Goal: Information Seeking & Learning: Learn about a topic

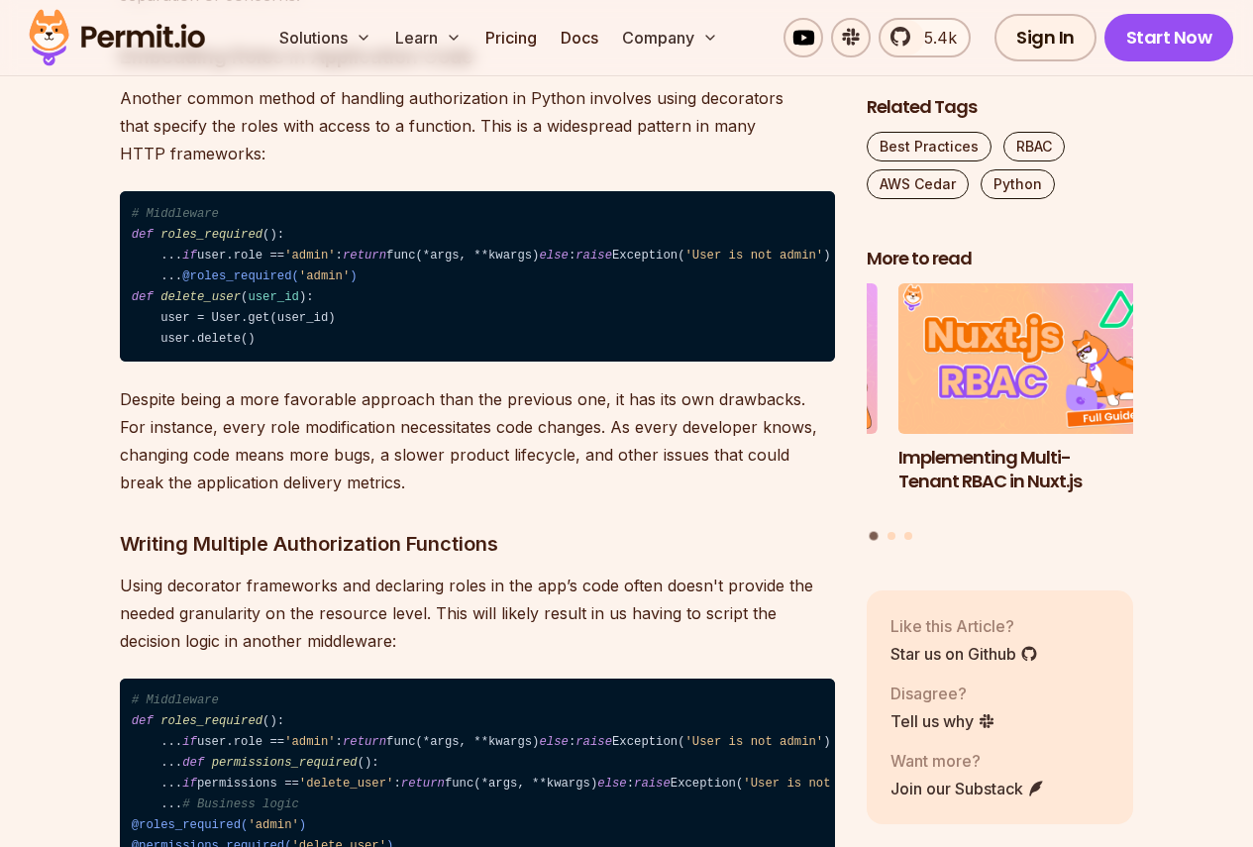
scroll to position [2774, 0]
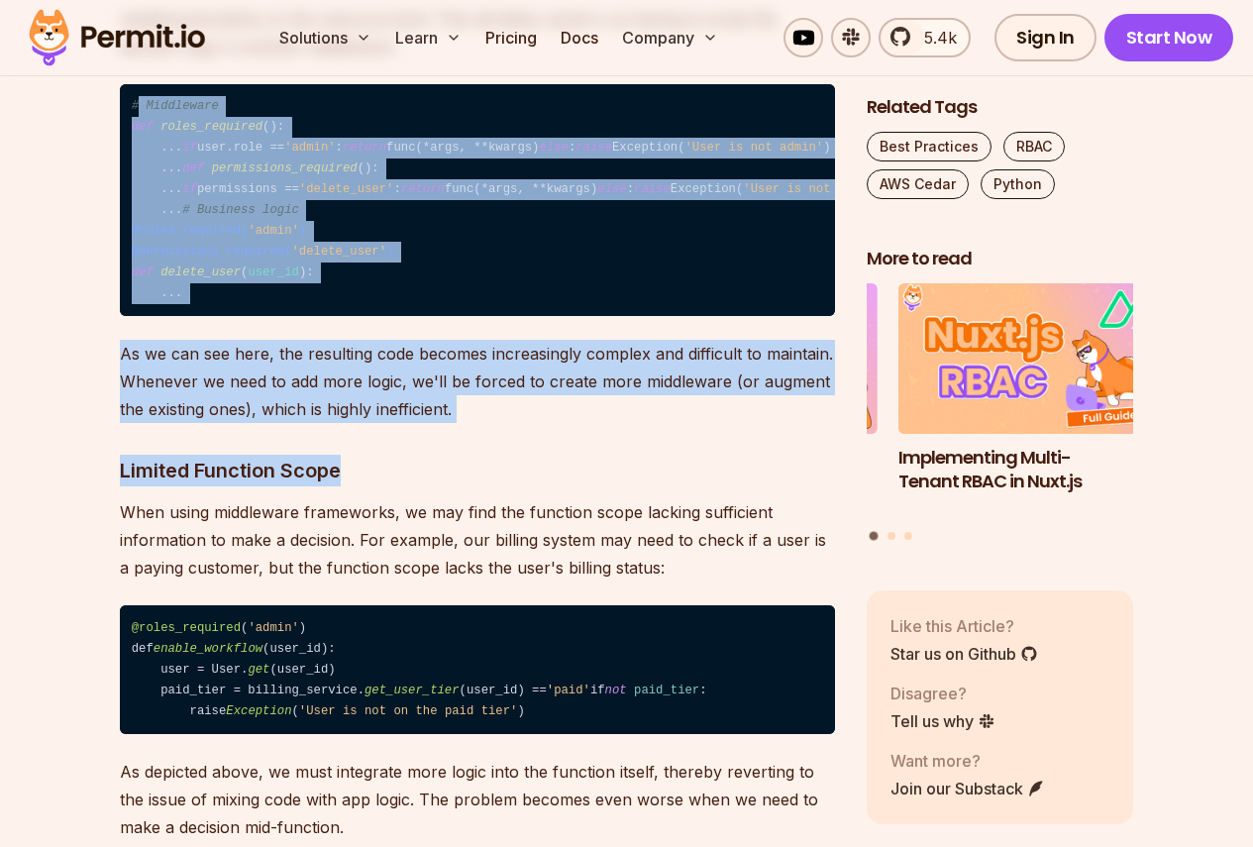
drag, startPoint x: 138, startPoint y: 206, endPoint x: 355, endPoint y: 486, distance: 354.5
click at [131, 241] on code "# Middleware def roles_required (): ... if user.role == 'admin' : return func(*…" at bounding box center [477, 200] width 715 height 233
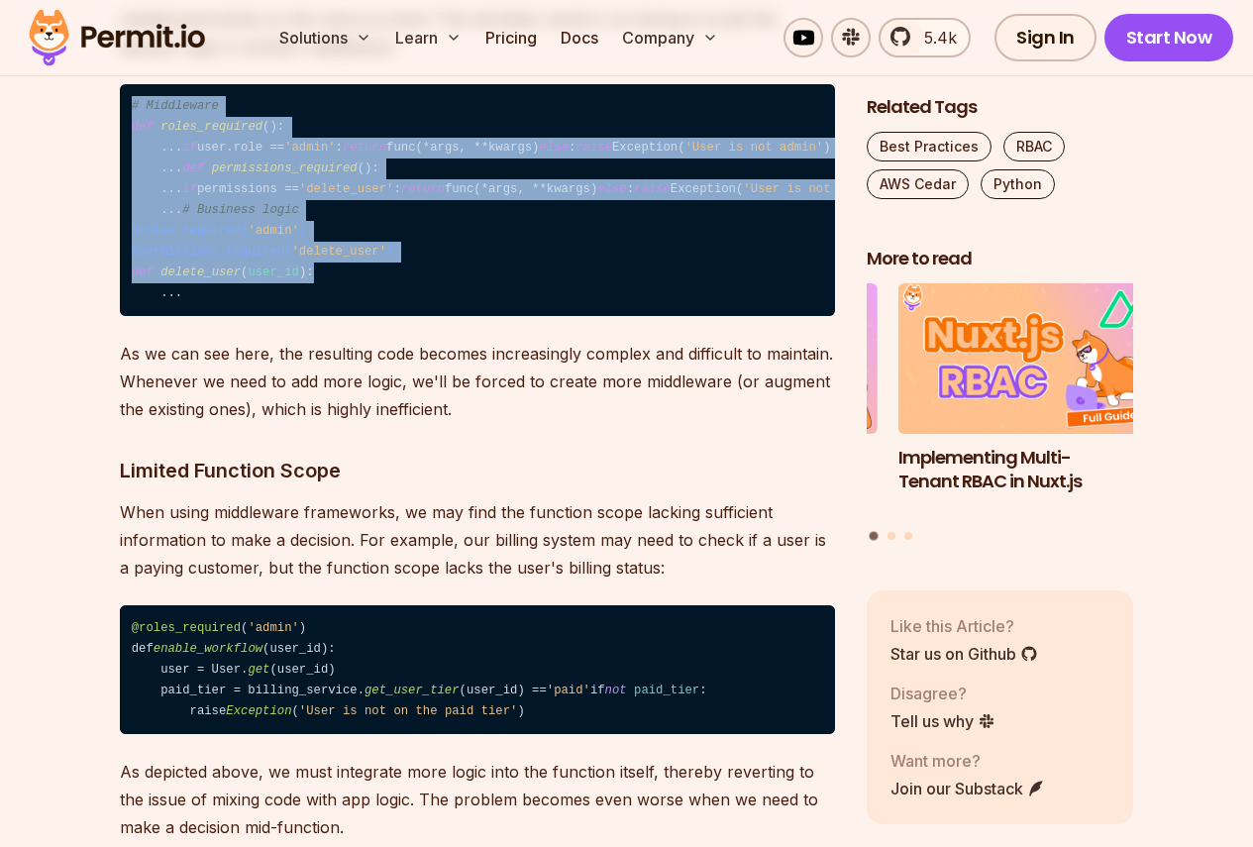
drag, startPoint x: 130, startPoint y: 211, endPoint x: 341, endPoint y: 591, distance: 435.0
click at [341, 317] on code "# Middleware def roles_required (): ... if user.role == 'admin' : return func(*…" at bounding box center [477, 200] width 715 height 233
click at [276, 317] on code "# Middleware def roles_required (): ... if user.role == 'admin' : return func(*…" at bounding box center [477, 200] width 715 height 233
drag, startPoint x: 213, startPoint y: 603, endPoint x: 117, endPoint y: 199, distance: 415.5
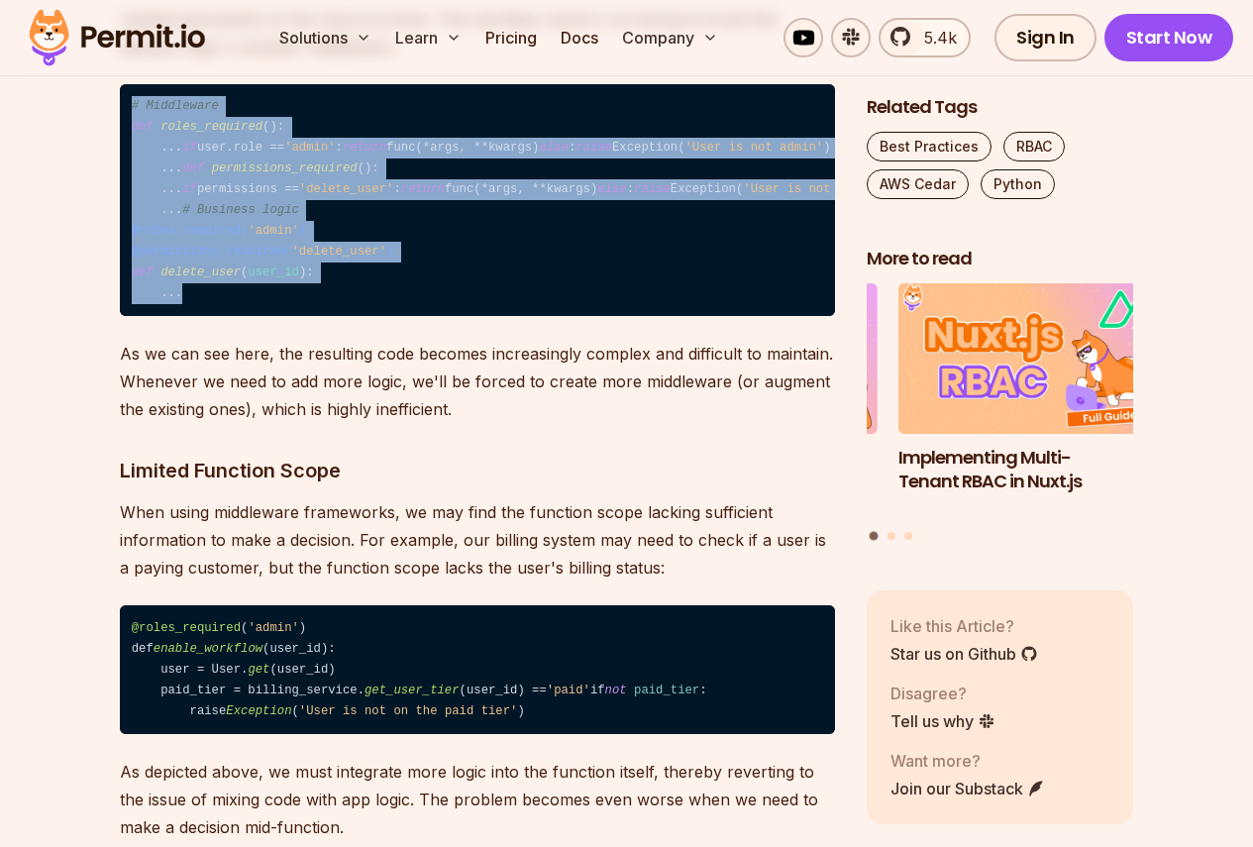
click at [134, 261] on code "# Middleware def roles_required (): ... if user.role == 'admin' : return func(*…" at bounding box center [477, 200] width 715 height 233
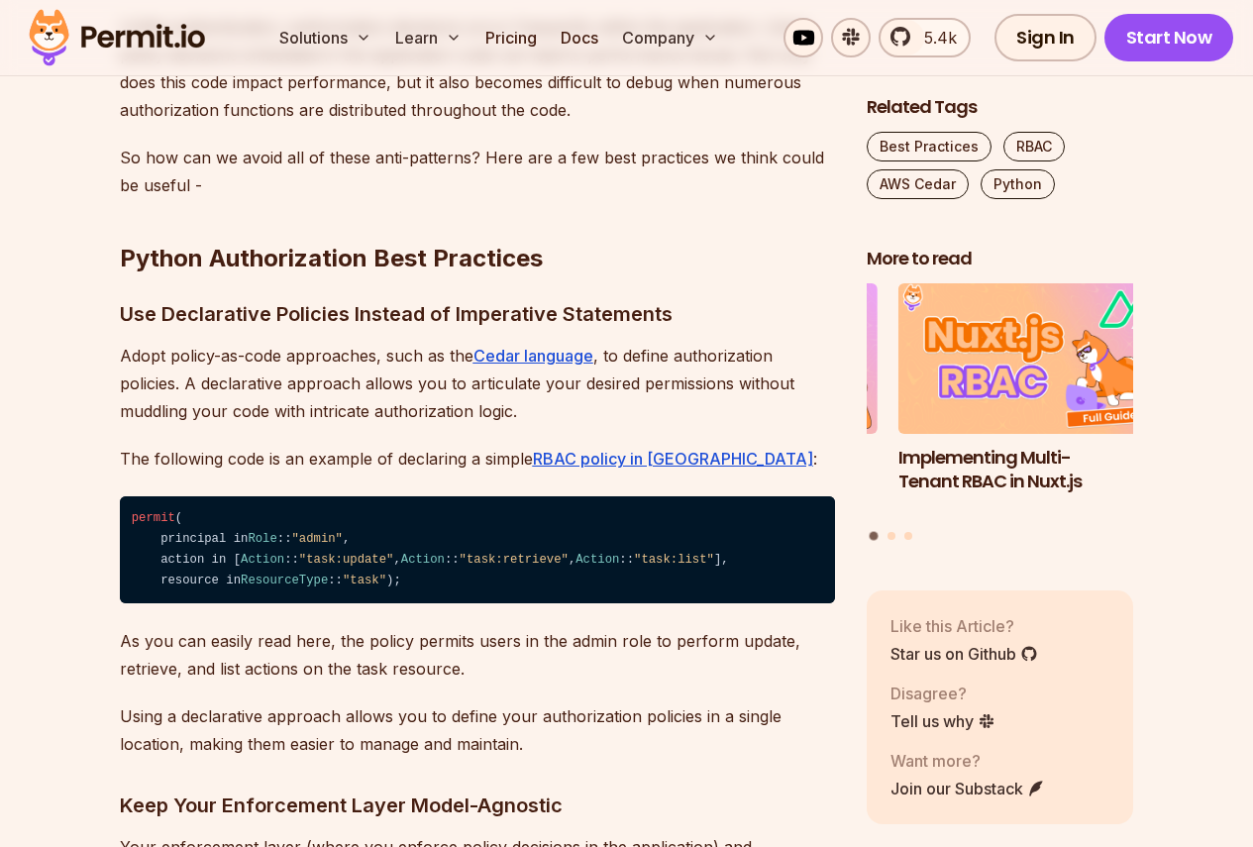
scroll to position [4161, 0]
